Goal: Complete application form: Complete application form

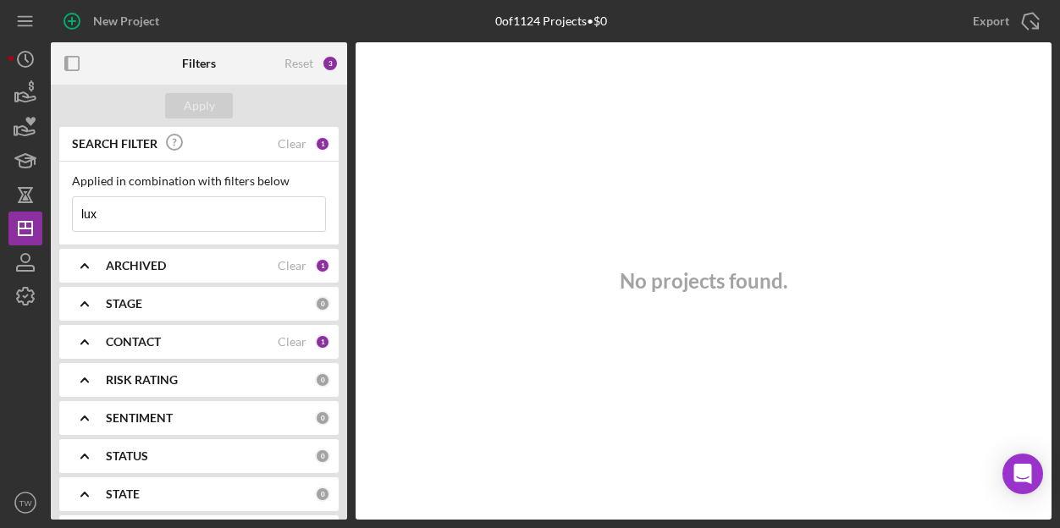
click at [126, 216] on input "lux" at bounding box center [199, 214] width 252 height 34
click at [29, 101] on icon "button" at bounding box center [27, 96] width 18 height 9
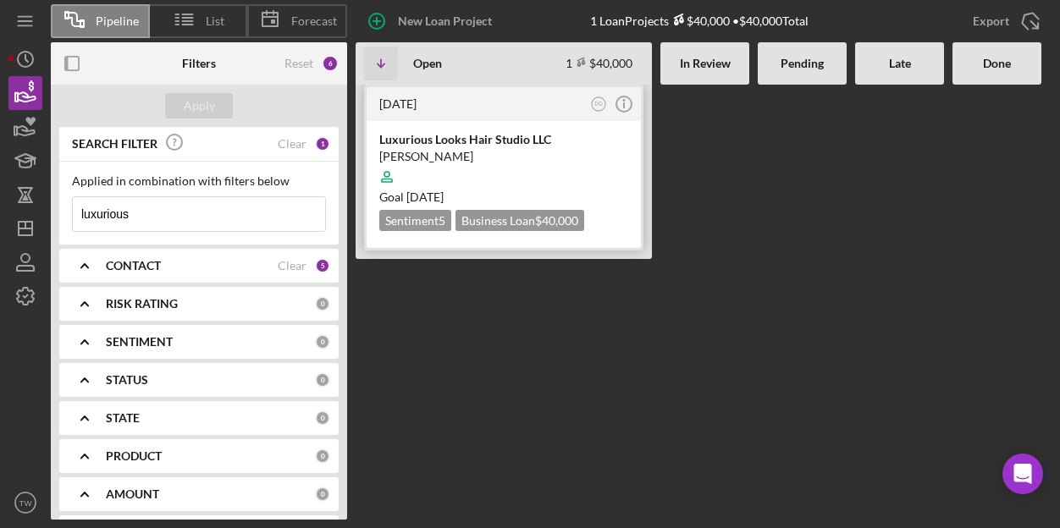
click at [457, 164] on div at bounding box center [503, 177] width 249 height 32
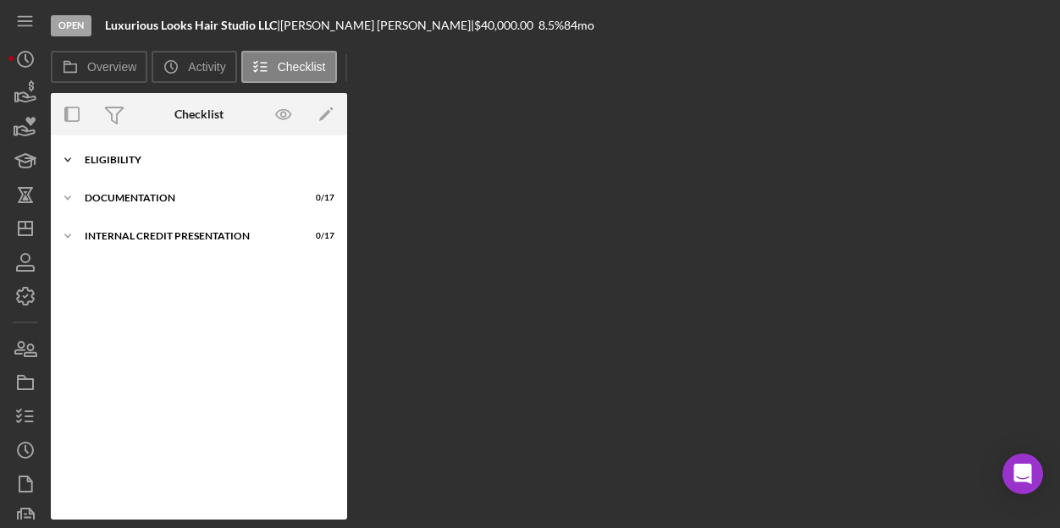
click at [133, 166] on div "Icon/Expander Eligibility 1 / 20" at bounding box center [199, 160] width 296 height 34
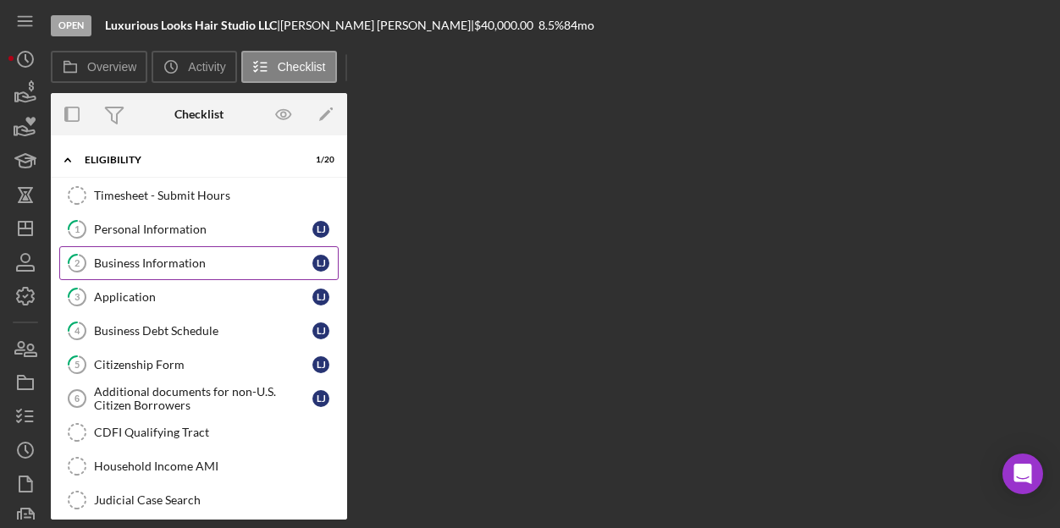
click at [203, 257] on div "Business Information" at bounding box center [203, 264] width 218 height 14
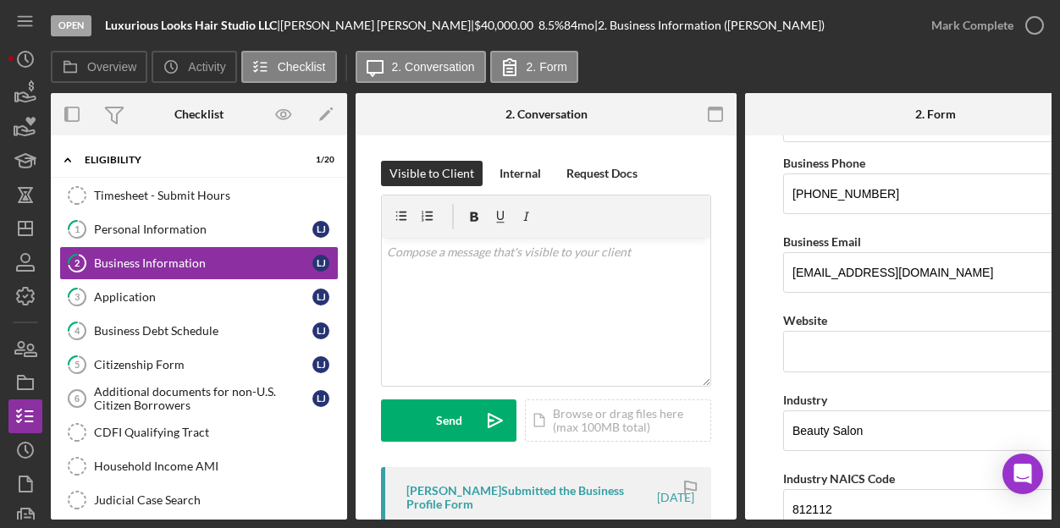
scroll to position [259, 0]
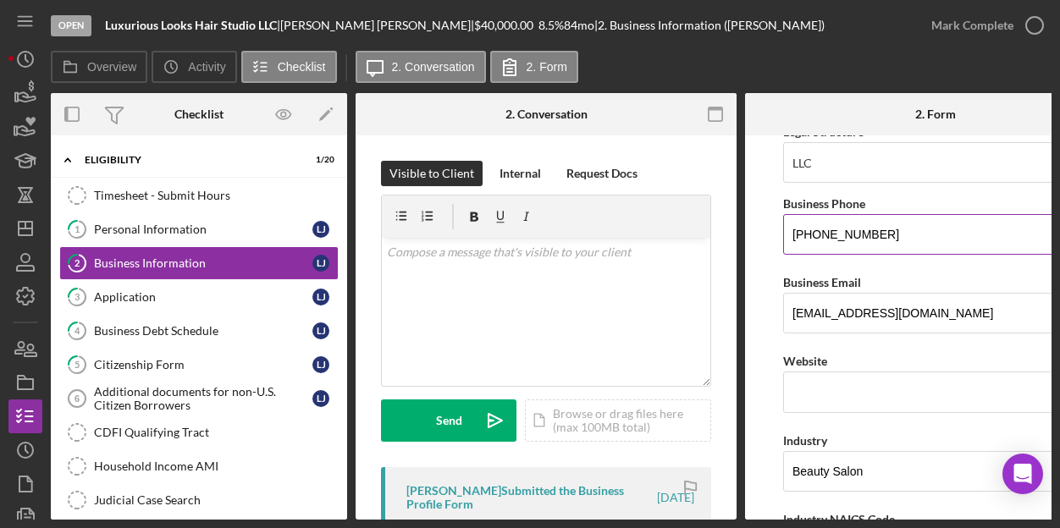
click at [822, 228] on input "[PHONE_NUMBER]" at bounding box center [935, 234] width 305 height 41
type input "[PHONE_NUMBER]"
click at [857, 229] on input "[PHONE_NUMBER]" at bounding box center [935, 234] width 305 height 41
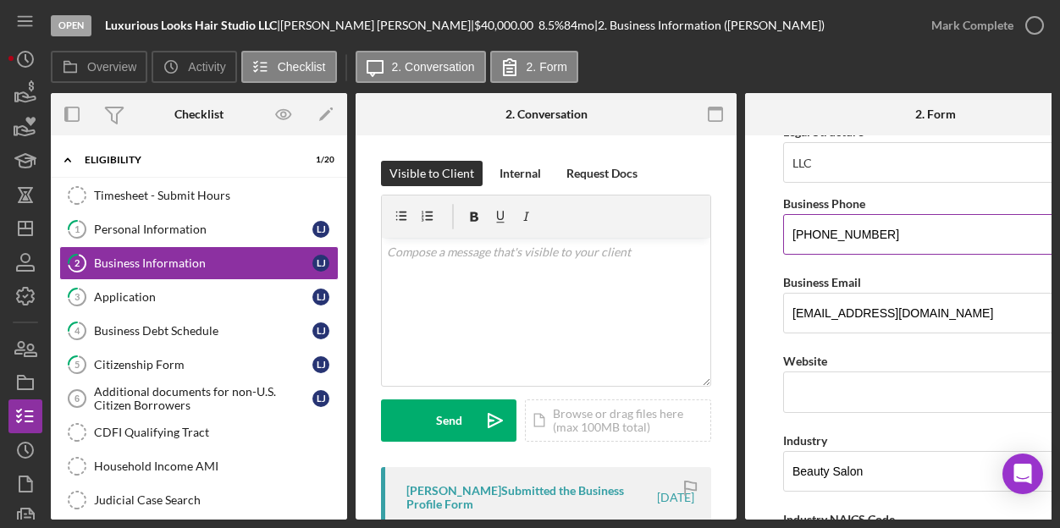
click at [857, 229] on input "[PHONE_NUMBER]" at bounding box center [935, 234] width 305 height 41
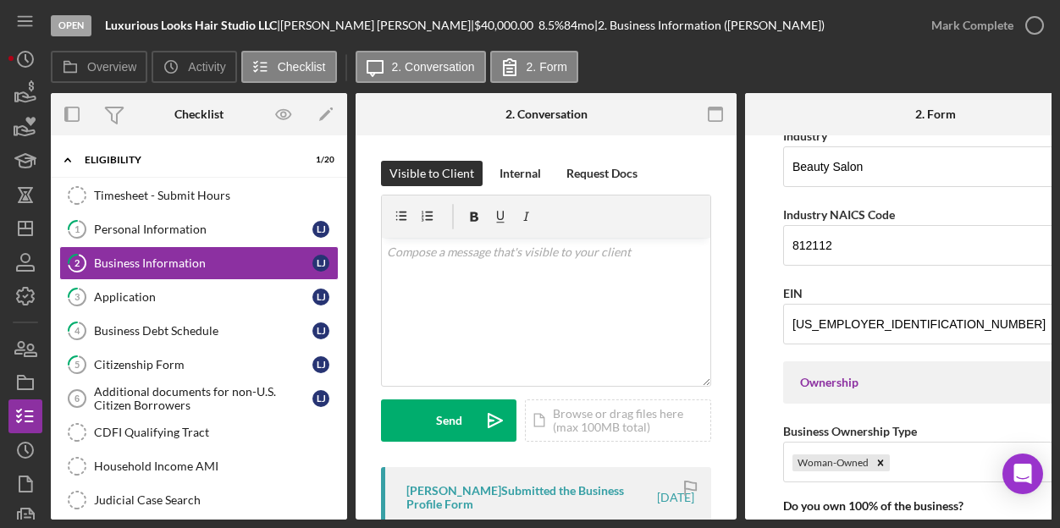
scroll to position [614, 0]
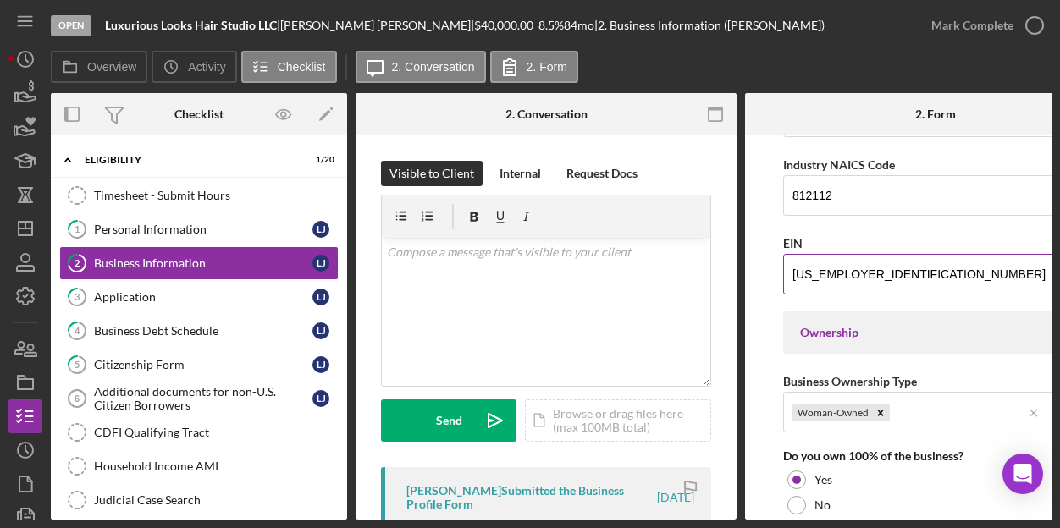
click at [840, 268] on input "[US_EMPLOYER_IDENTIFICATION_NUMBER]" at bounding box center [935, 274] width 305 height 41
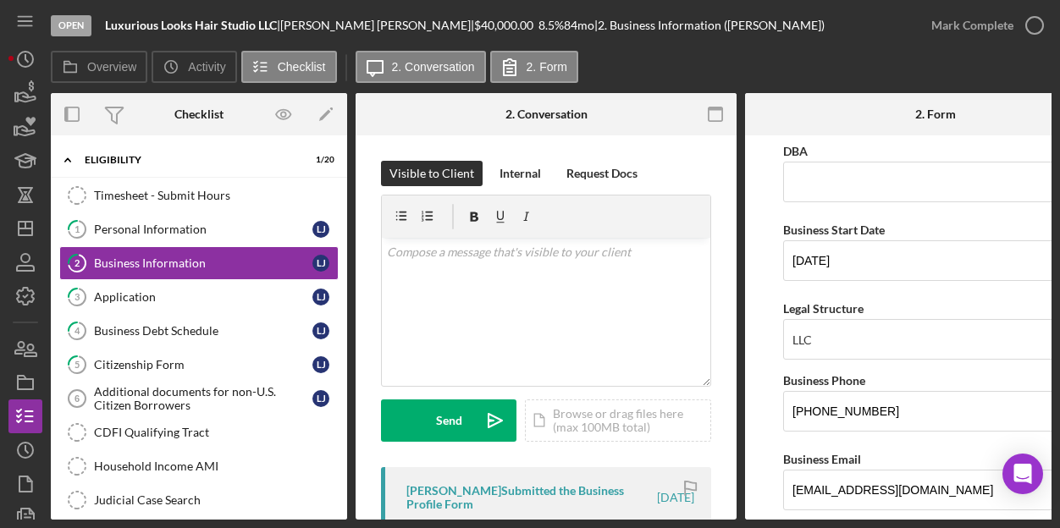
scroll to position [81, 0]
click at [830, 268] on input "[DATE]" at bounding box center [935, 261] width 305 height 41
